Goal: Information Seeking & Learning: Learn about a topic

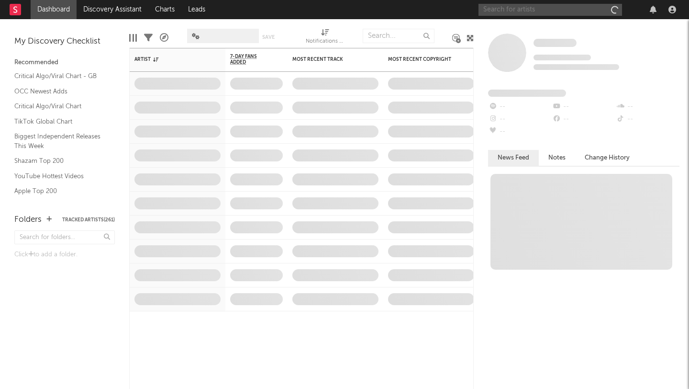
click at [516, 9] on input "text" at bounding box center [550, 10] width 144 height 12
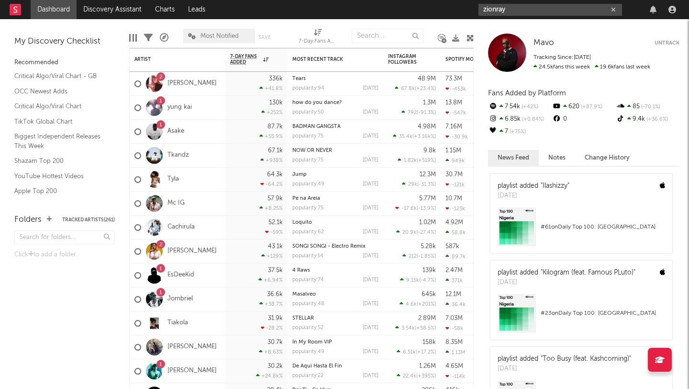
click at [510, 11] on input "zionray" at bounding box center [550, 10] width 144 height 12
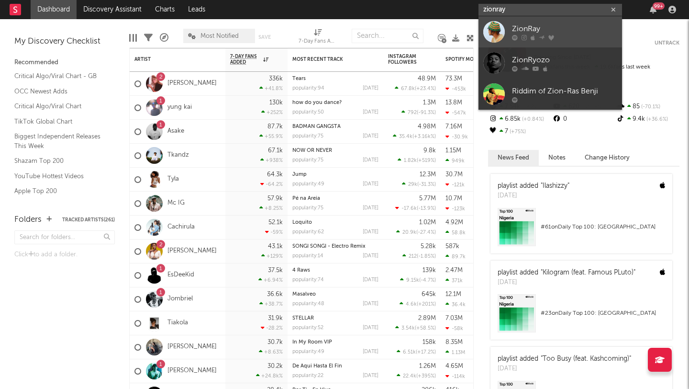
type input "zionray"
click at [501, 32] on div at bounding box center [494, 32] width 22 height 22
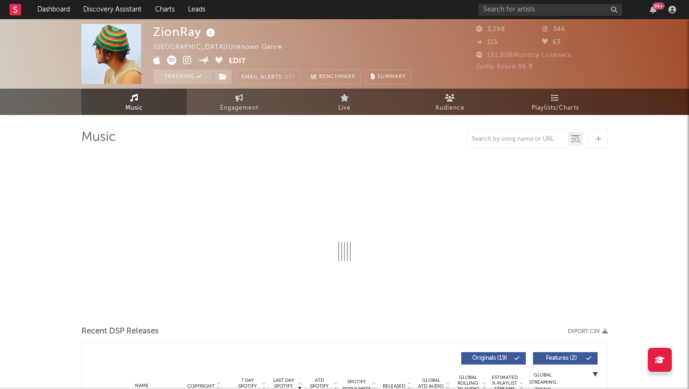
select select "1w"
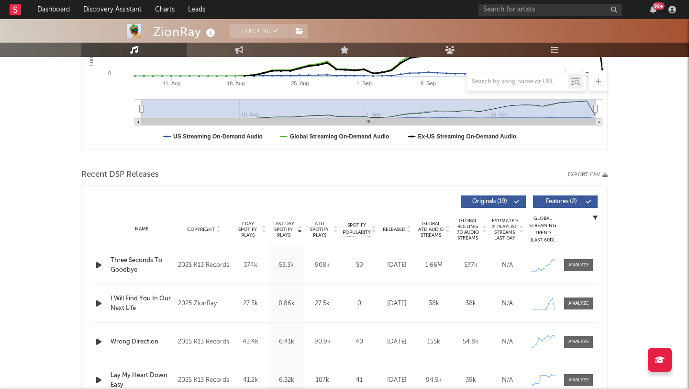
scroll to position [258, 0]
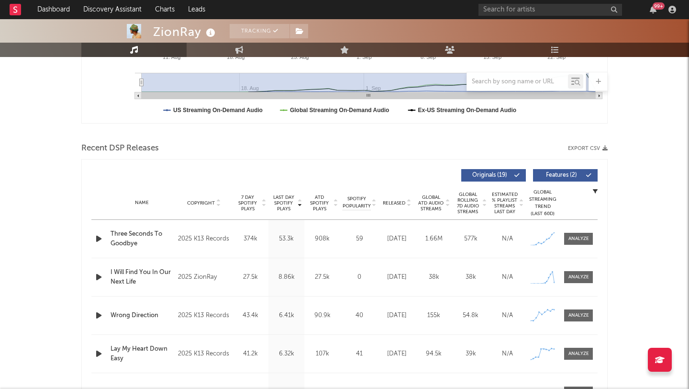
click at [569, 231] on div "Name Three Seconds To Goodbye Copyright 2025 K13 Records Label K13 Records Albu…" at bounding box center [344, 239] width 506 height 38
drag, startPoint x: 568, startPoint y: 234, endPoint x: 481, endPoint y: 235, distance: 87.1
click at [568, 234] on span at bounding box center [578, 239] width 29 height 12
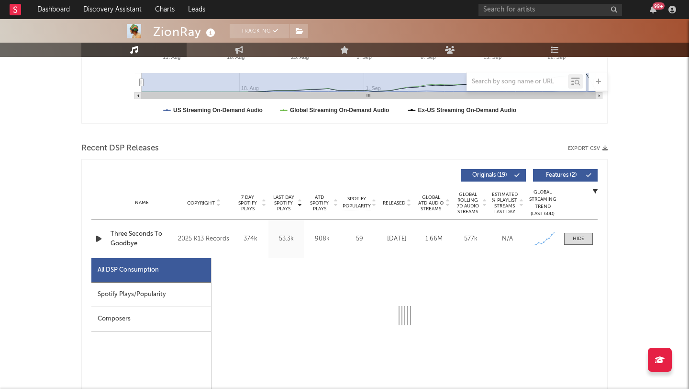
select select "1w"
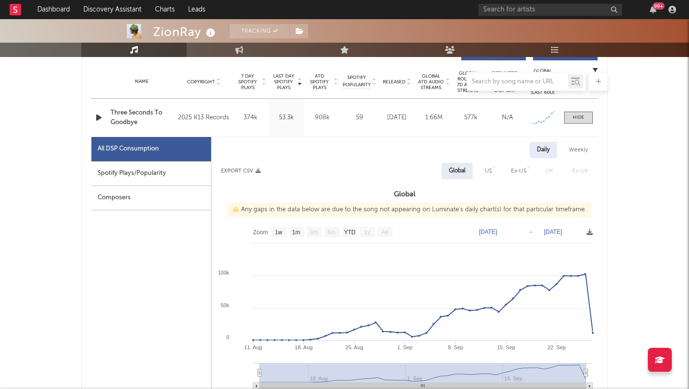
scroll to position [382, 0]
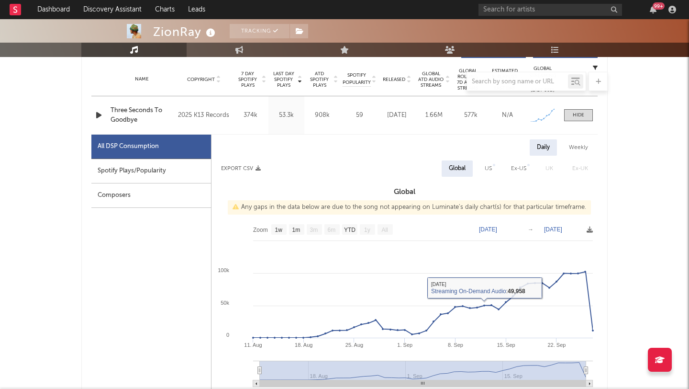
click at [159, 162] on div "Spotify Plays/Popularity" at bounding box center [151, 171] width 120 height 24
select select "1w"
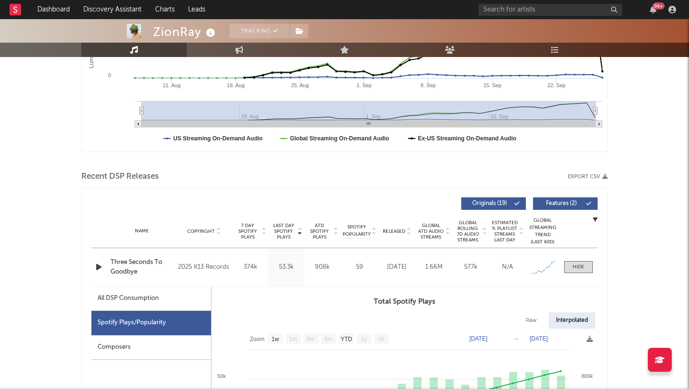
scroll to position [0, 0]
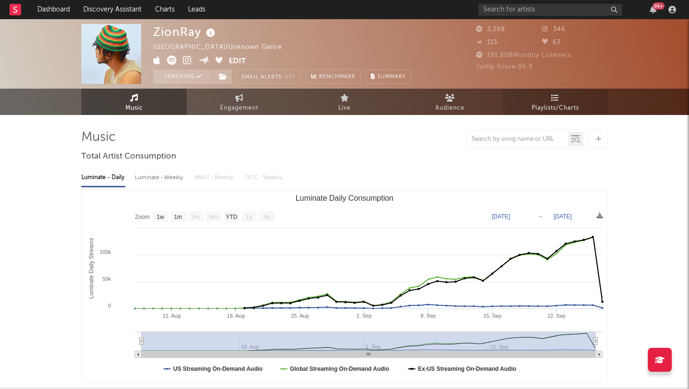
click at [552, 102] on span "Playlists/Charts" at bounding box center [555, 107] width 47 height 11
